Goal: Information Seeking & Learning: Check status

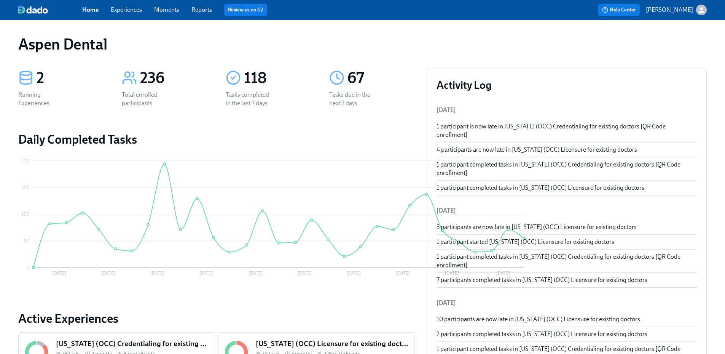
click at [206, 8] on link "Reports" at bounding box center [201, 9] width 21 height 7
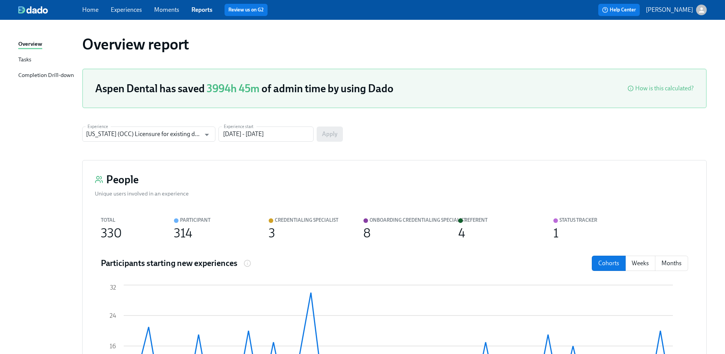
click at [64, 74] on div "Completion Drill-down" at bounding box center [46, 76] width 56 height 10
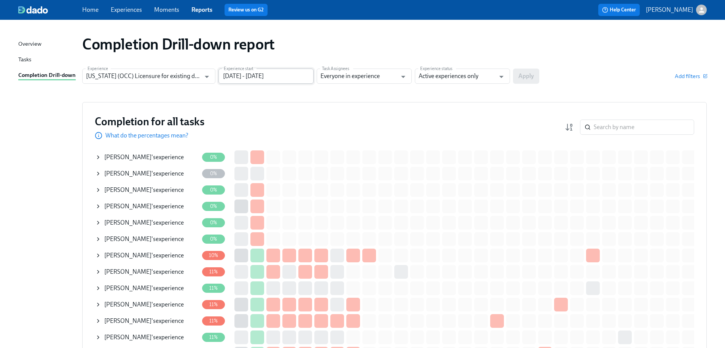
click at [239, 74] on input "[DATE] - [DATE]" at bounding box center [266, 76] width 95 height 15
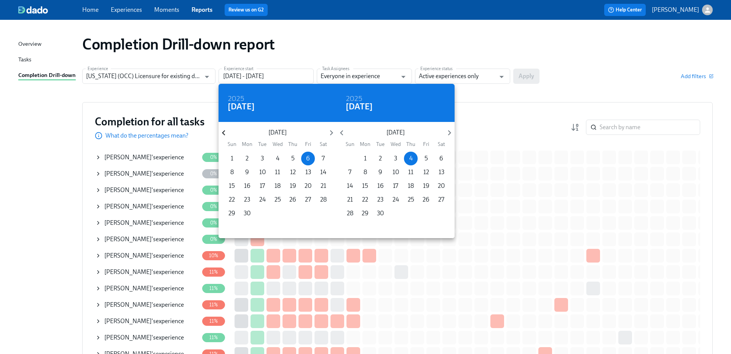
click at [224, 133] on icon "button" at bounding box center [224, 133] width 10 height 10
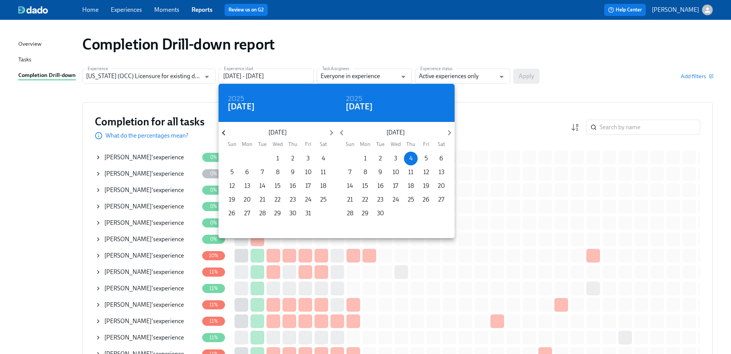
click at [224, 133] on icon "button" at bounding box center [224, 133] width 10 height 10
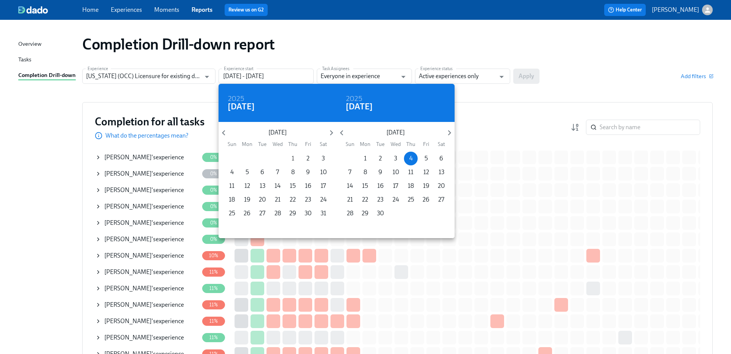
click at [292, 158] on p "1" at bounding box center [293, 158] width 3 height 8
type input "[DATE] - [DATE]"
click at [473, 48] on div at bounding box center [365, 177] width 731 height 354
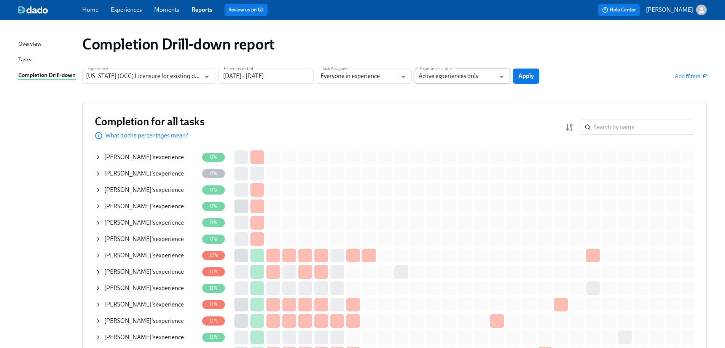
click at [467, 76] on input "Active experiences only" at bounding box center [457, 76] width 77 height 15
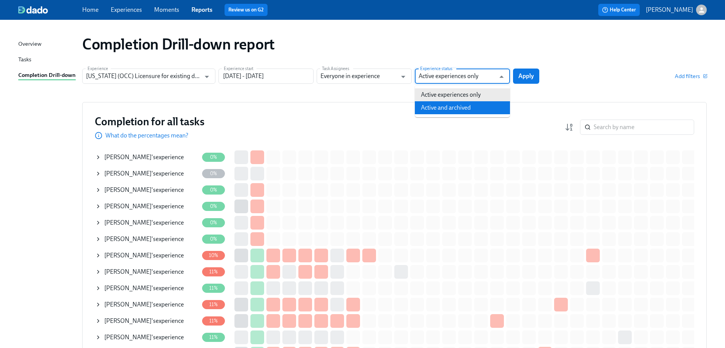
click at [458, 101] on li "Active and archived" at bounding box center [462, 107] width 95 height 13
type input "Active and archived"
click at [520, 75] on span "Apply" at bounding box center [527, 76] width 16 height 8
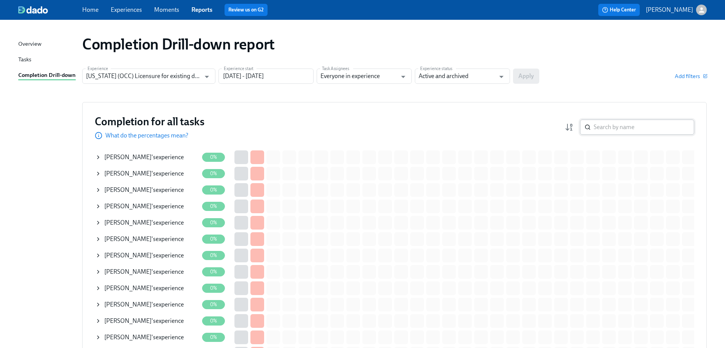
click at [626, 126] on input "search" at bounding box center [644, 127] width 101 height 15
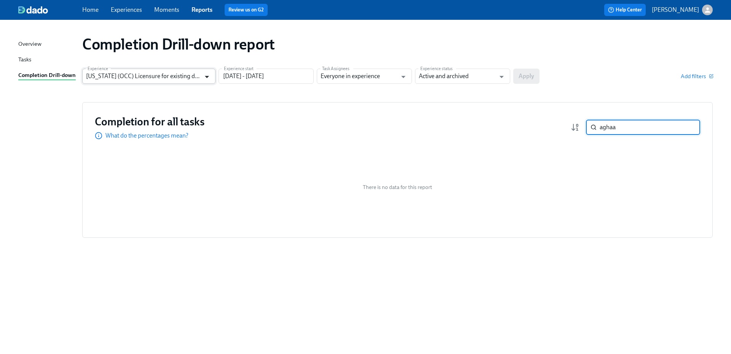
click at [206, 73] on icon "Open" at bounding box center [207, 77] width 10 height 10
type input "aghaa"
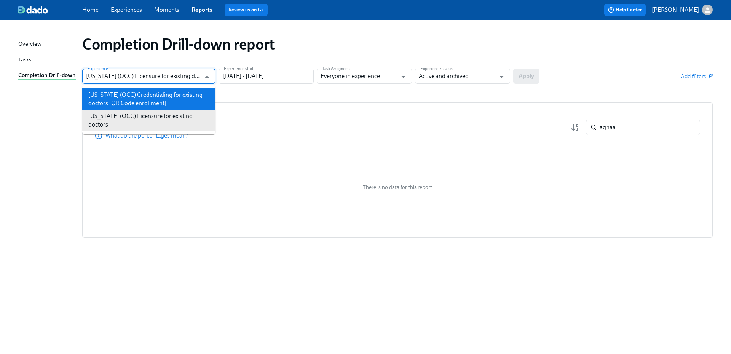
click at [190, 96] on li "[US_STATE] (OCC) Credentialing for existing doctors [QR Code enrollment]" at bounding box center [148, 98] width 133 height 21
type input "[US_STATE] (OCC) Credentialing for existing doctors [QR Code enrollment]"
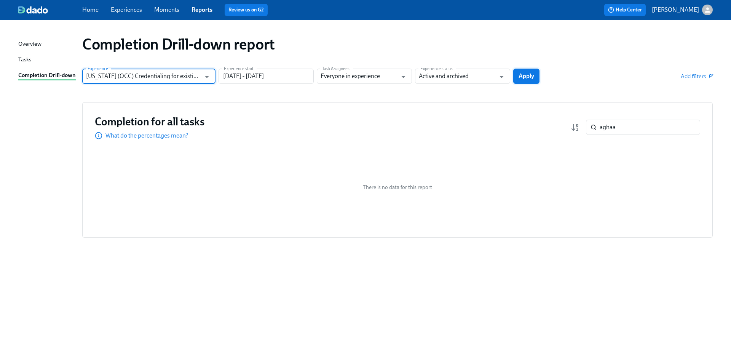
click at [536, 78] on button "Apply" at bounding box center [526, 76] width 26 height 15
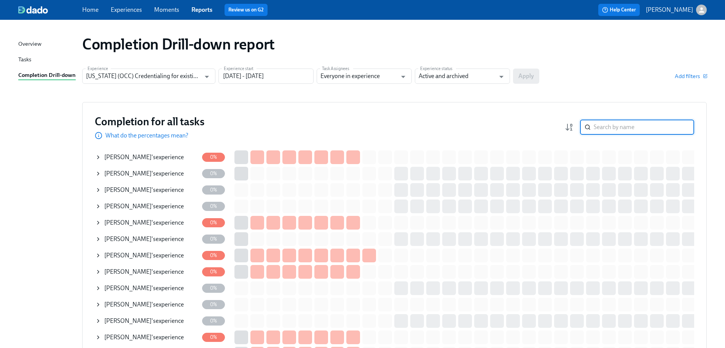
click at [624, 130] on input "search" at bounding box center [644, 127] width 101 height 15
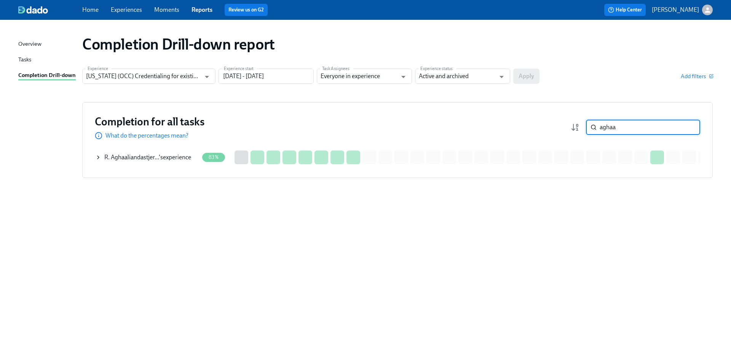
type input "aghaa"
click at [182, 159] on div "R. Aghaaliandastjer… 's experience" at bounding box center [147, 157] width 87 height 8
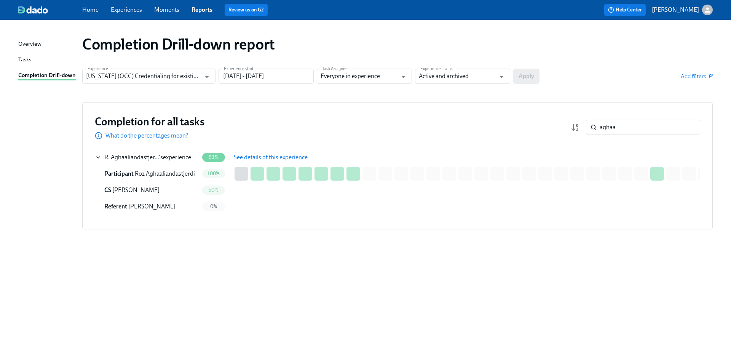
click at [285, 161] on button "See details of this experience" at bounding box center [270, 157] width 85 height 15
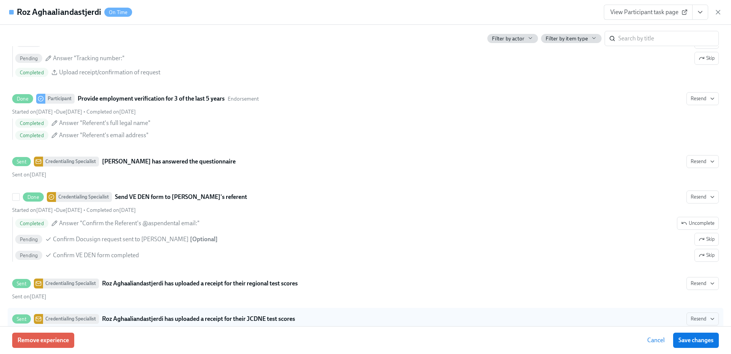
scroll to position [1479, 0]
